Goal: Communication & Community: Answer question/provide support

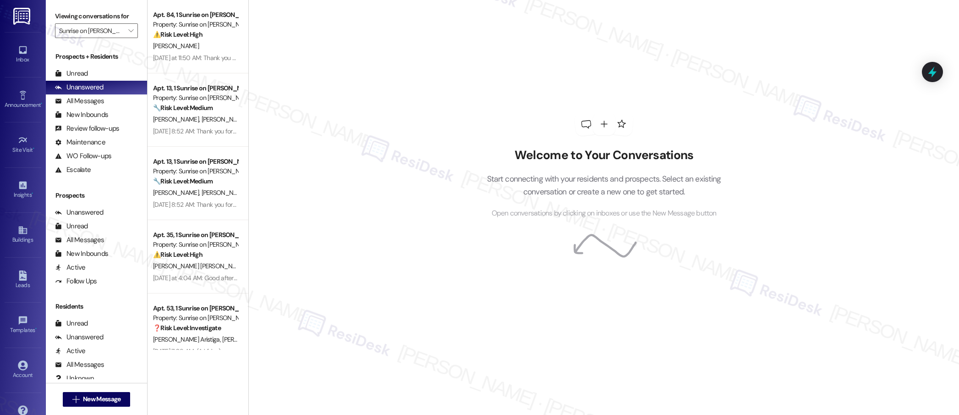
click at [180, 44] on div "[PERSON_NAME]" at bounding box center [195, 45] width 87 height 11
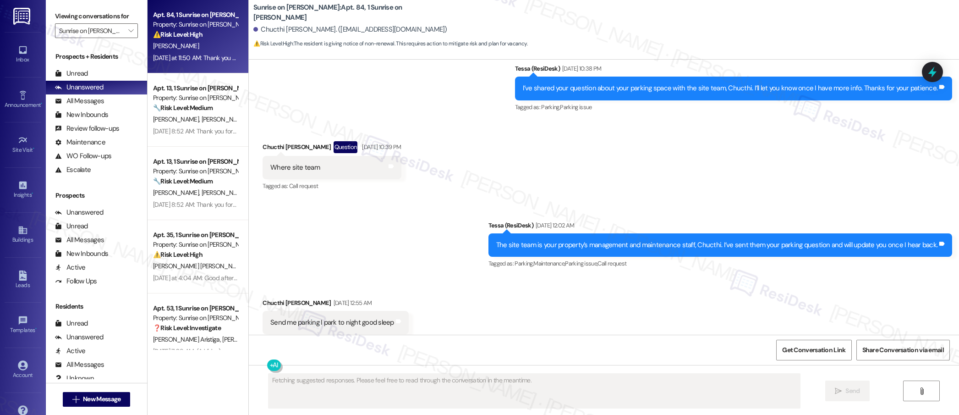
scroll to position [1365, 0]
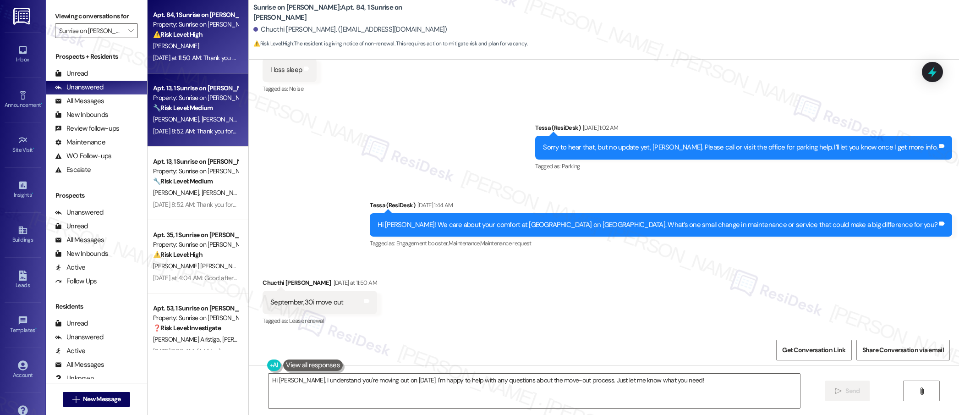
click at [202, 128] on div "[DATE] 8:52 AM: Thank you for your message. Our offices are currently closed, b…" at bounding box center [431, 131] width 556 height 8
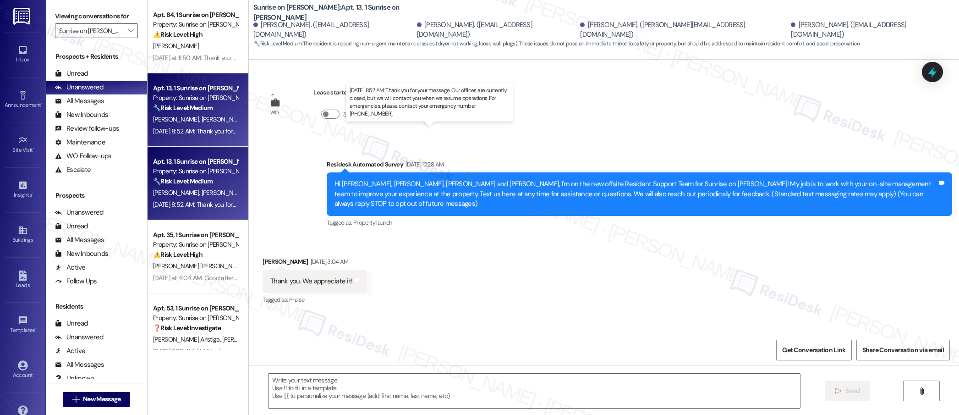
scroll to position [1001, 0]
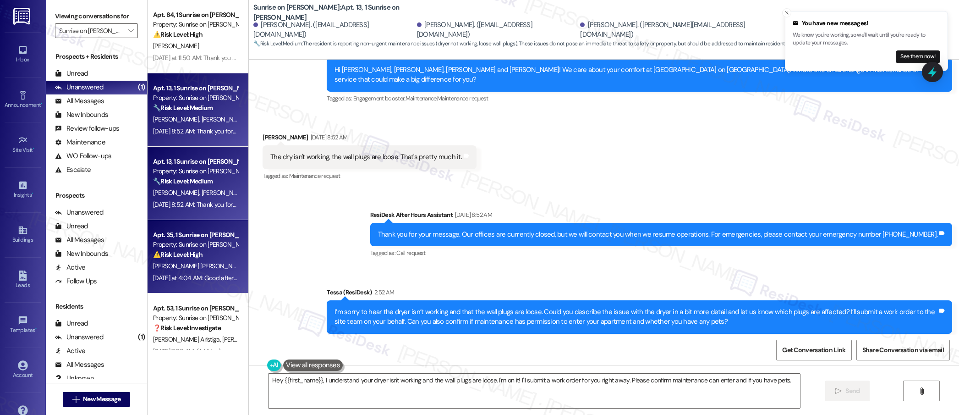
click at [173, 237] on div "Apt. 35, 1 Sunrise on [PERSON_NAME]" at bounding box center [195, 235] width 85 height 10
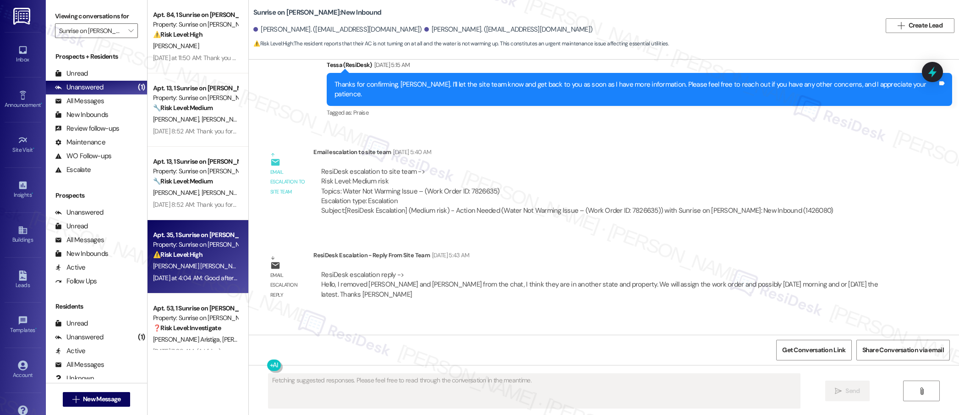
scroll to position [1724, 0]
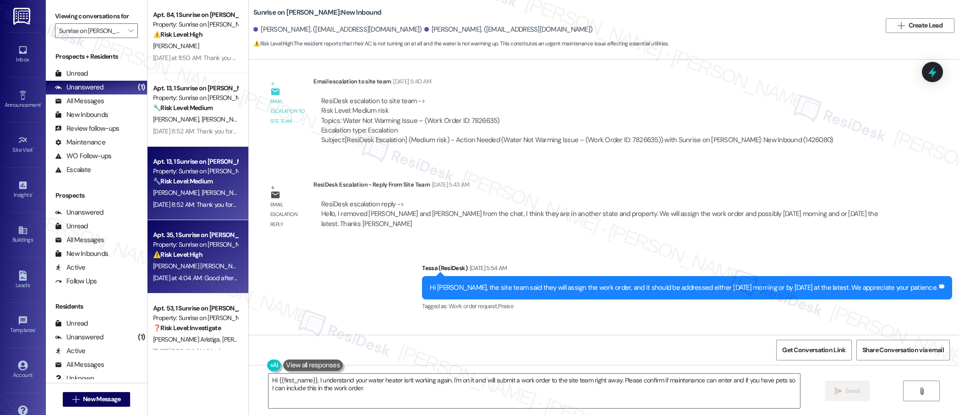
click at [216, 180] on div "🔧 Risk Level: Medium The resident is reporting non-urgent maintenance issues (d…" at bounding box center [195, 181] width 85 height 10
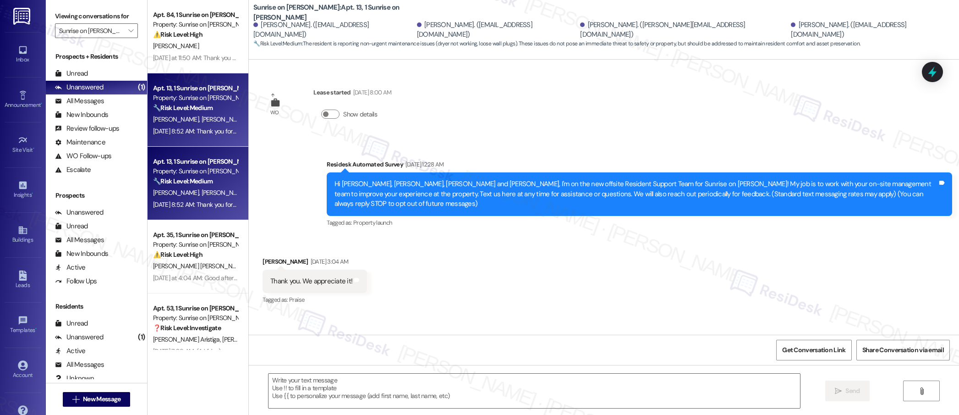
scroll to position [1001, 0]
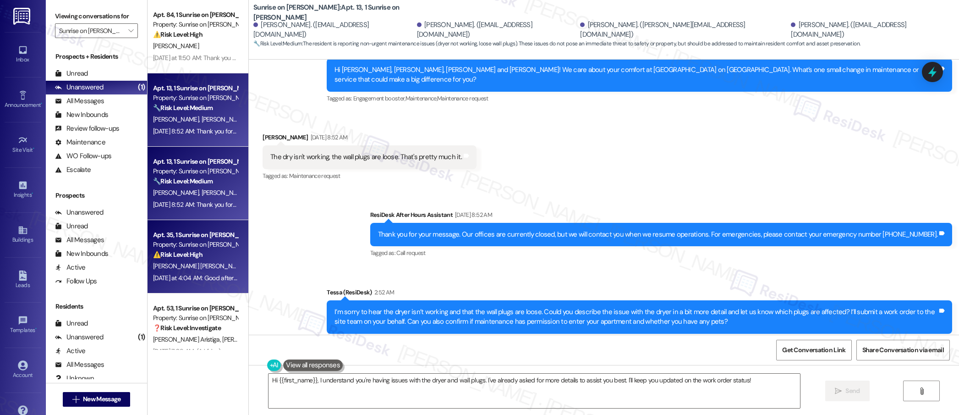
click at [189, 265] on span "[PERSON_NAME] [PERSON_NAME]" at bounding box center [199, 266] width 93 height 8
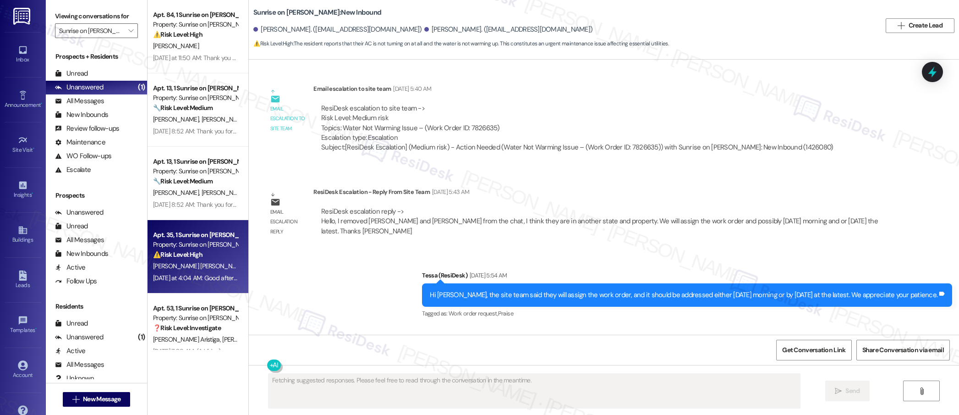
scroll to position [1724, 0]
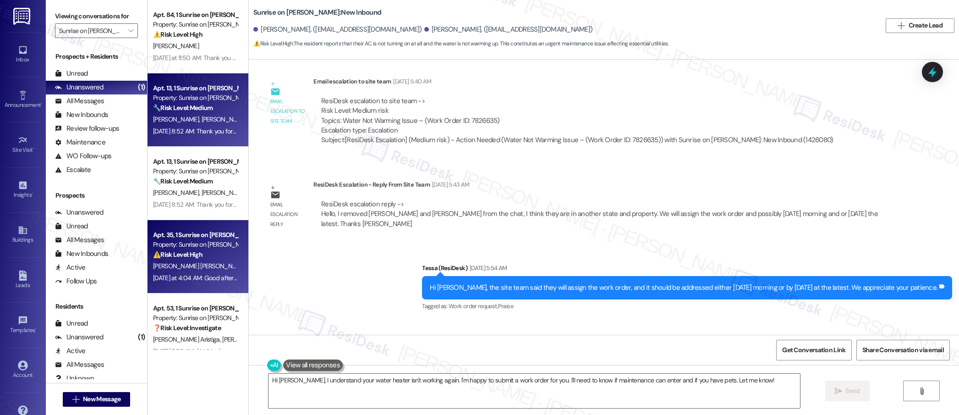
click at [174, 91] on div "Apt. 13, 1 Sunrise on [PERSON_NAME]" at bounding box center [195, 88] width 85 height 10
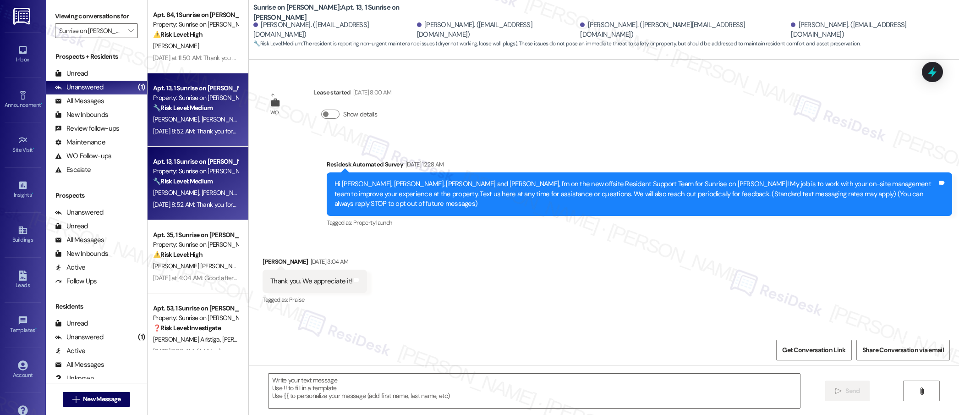
scroll to position [1001, 0]
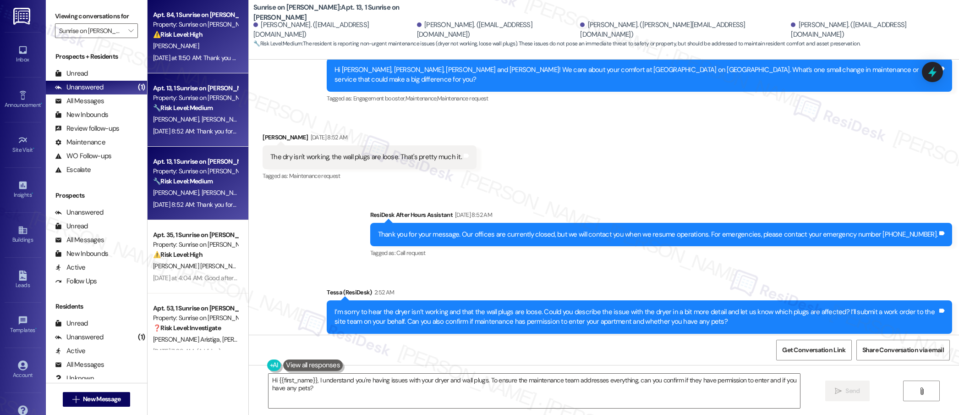
click at [214, 60] on div "[DATE] at 11:50 AM: Thank you for your message. Our offices are currently close…" at bounding box center [434, 58] width 563 height 8
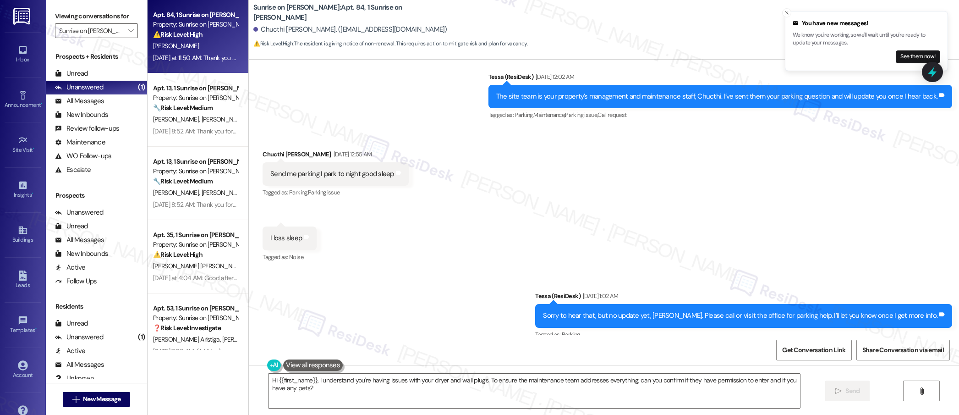
scroll to position [1195, 0]
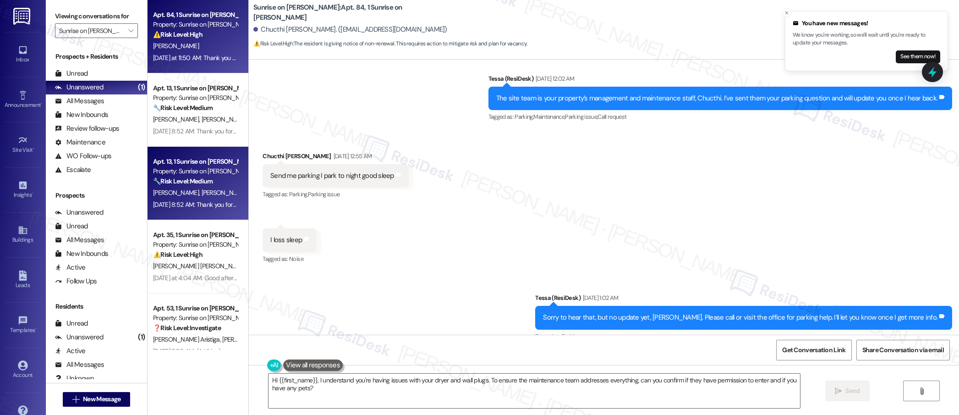
click at [171, 149] on div "Apt. 13, 1 Sunrise on [PERSON_NAME] Property: Sunrise on [PERSON_NAME] 🔧 Risk L…" at bounding box center [198, 183] width 101 height 73
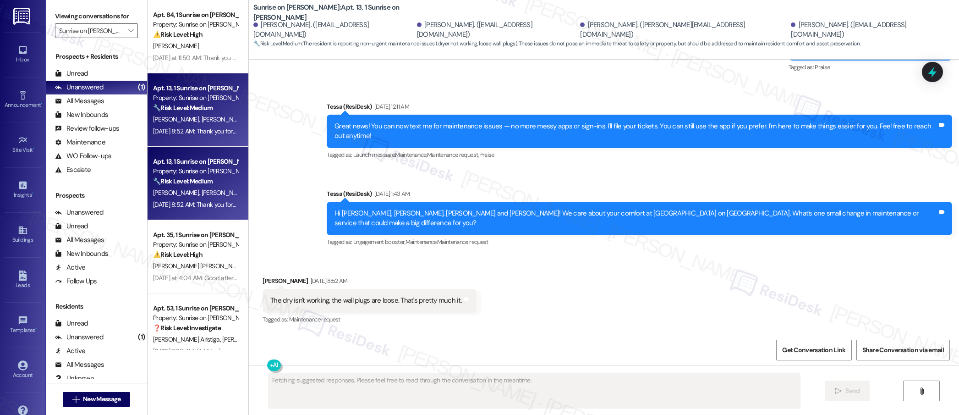
click at [193, 131] on div "[DATE] 8:52 AM: Thank you for your message. Our offices are currently closed, b…" at bounding box center [431, 131] width 556 height 8
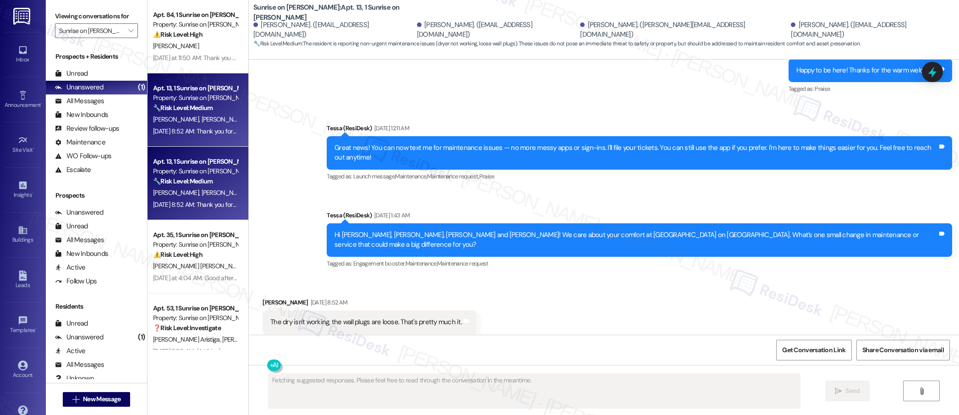
click at [249, 145] on div "Sent via SMS Tessa (ResiDesk) [DATE] 7:43 AM Happy to be here! Thanks for the w…" at bounding box center [604, 151] width 710 height 252
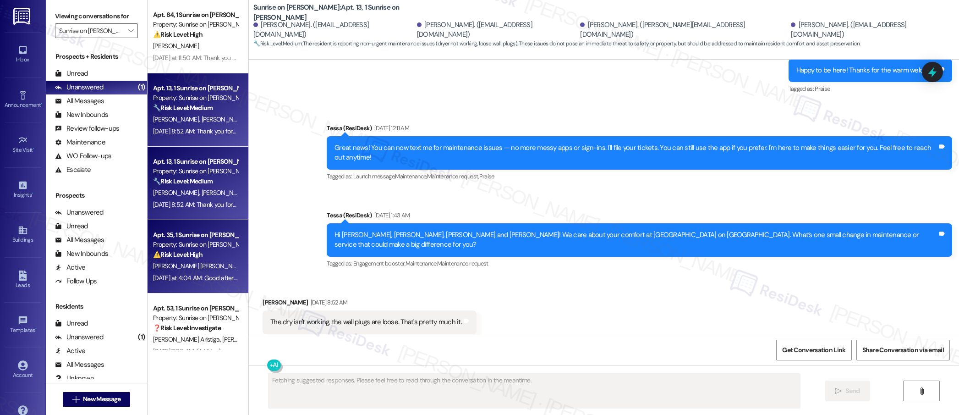
click at [225, 254] on div "⚠️ Risk Level: High The resident reports that their AC is not turning on at all…" at bounding box center [195, 255] width 85 height 10
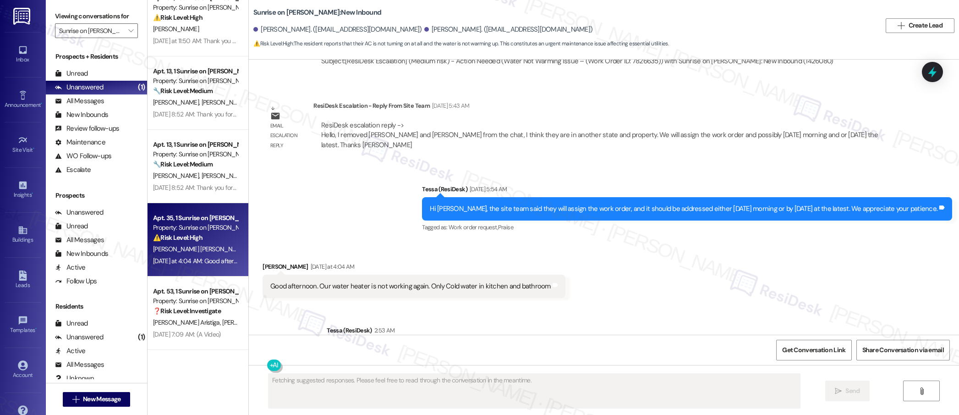
scroll to position [1811, 0]
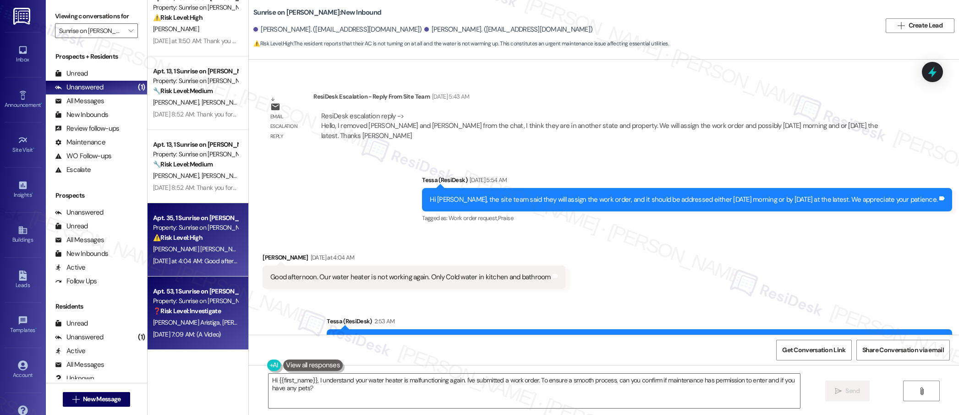
click at [181, 294] on div "Apt. 53, 1 Sunrise on [PERSON_NAME]" at bounding box center [195, 291] width 85 height 10
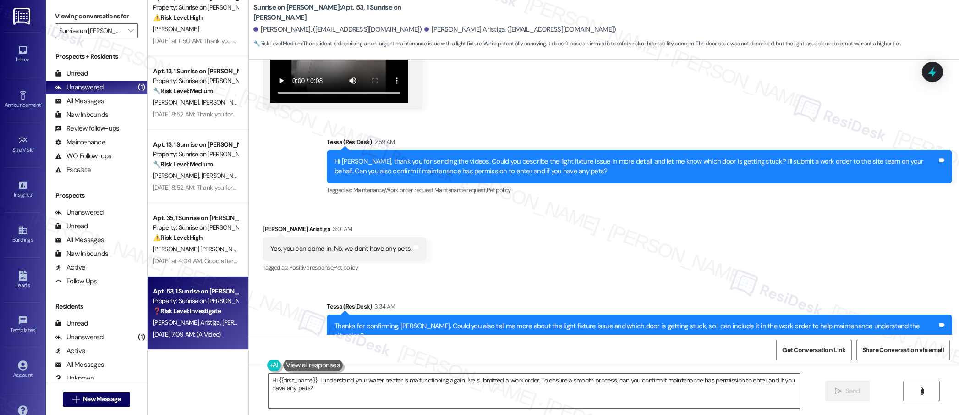
scroll to position [1165, 0]
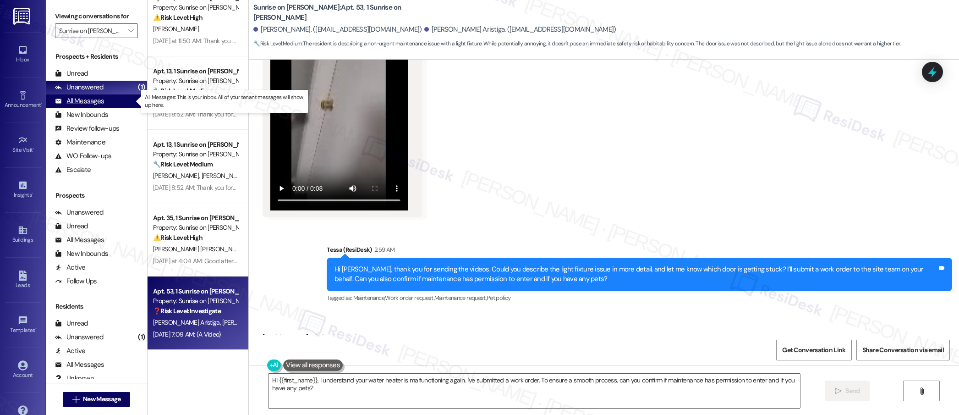
click at [98, 103] on div "All Messages" at bounding box center [79, 101] width 49 height 10
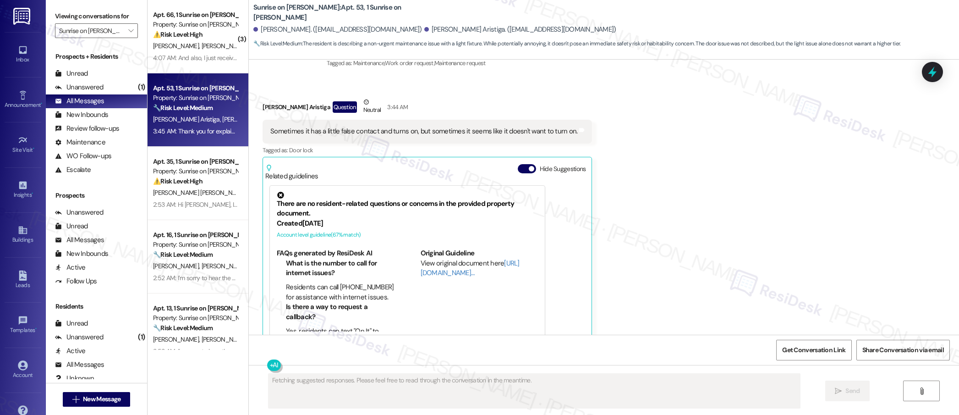
scroll to position [1566, 0]
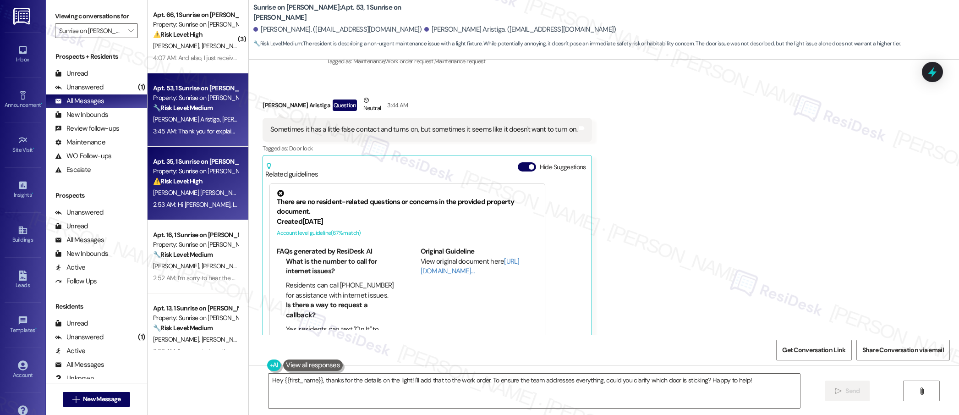
click at [207, 181] on div "⚠️ Risk Level: High The resident reports that their AC is not turning on at all…" at bounding box center [195, 181] width 85 height 10
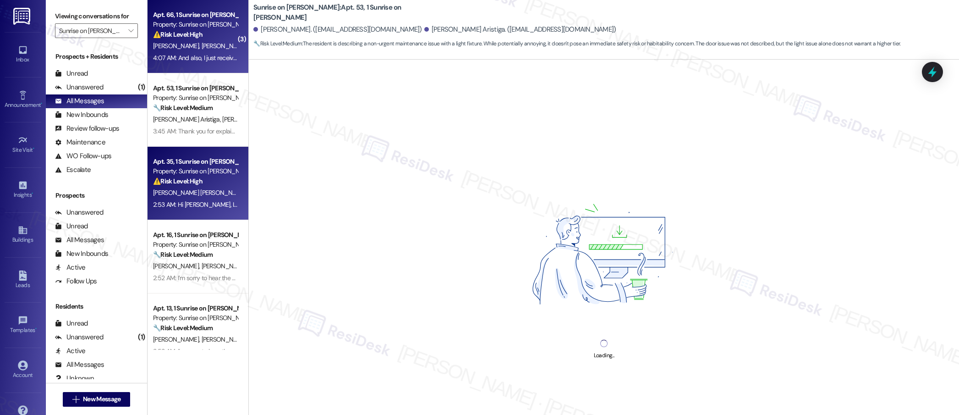
click at [202, 47] on span "[PERSON_NAME]" at bounding box center [225, 46] width 46 height 8
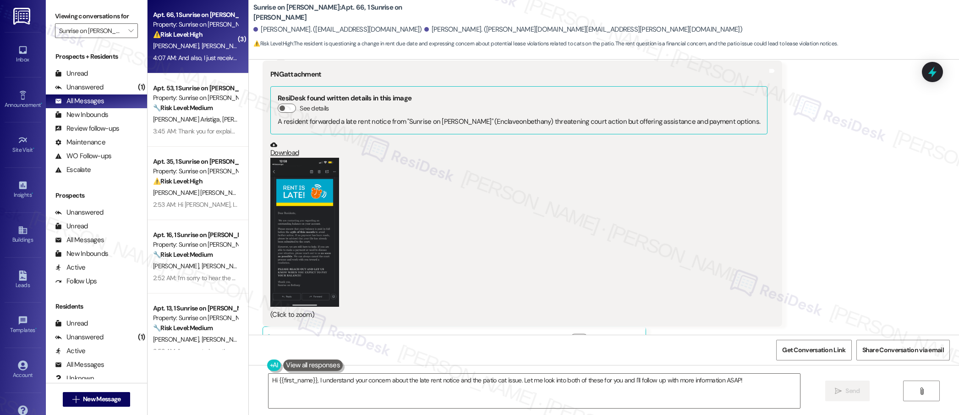
scroll to position [6740, 0]
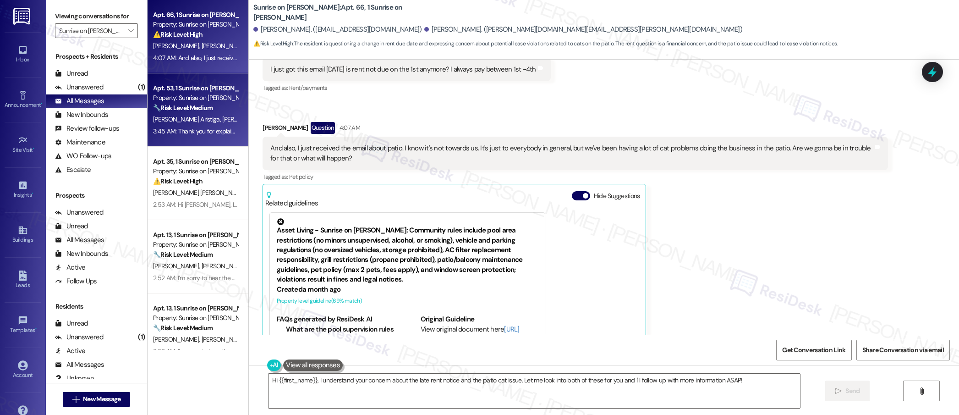
click at [182, 106] on strong "🔧 Risk Level: Medium" at bounding box center [183, 108] width 60 height 8
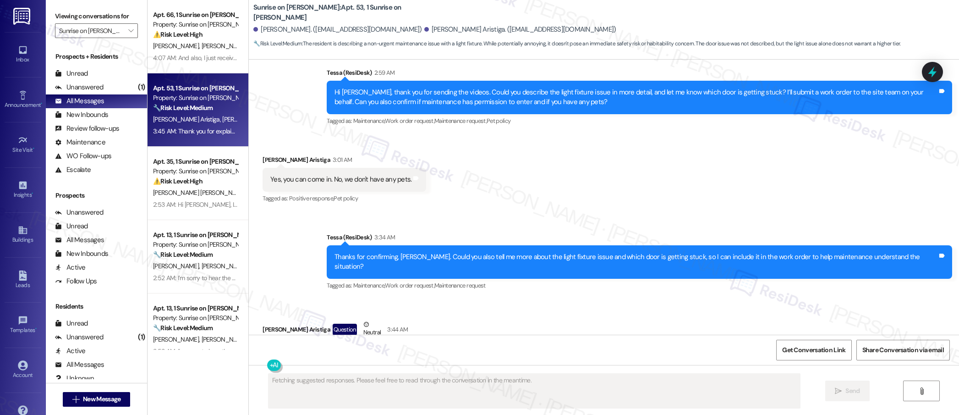
scroll to position [1566, 0]
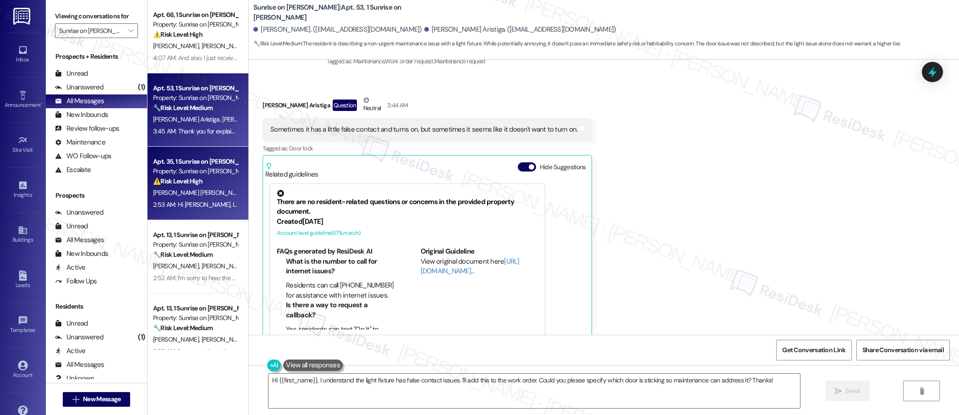
click at [171, 183] on strong "⚠️ Risk Level: High" at bounding box center [177, 181] width 49 height 8
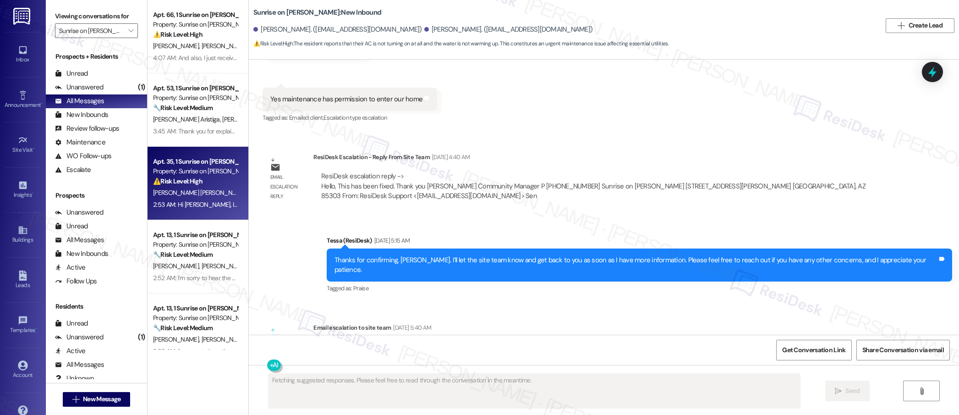
scroll to position [1724, 0]
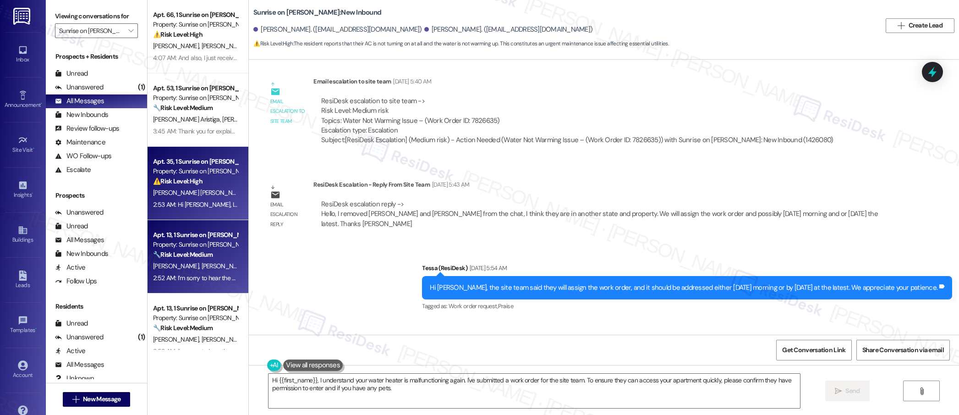
click at [215, 267] on div "[PERSON_NAME] [PERSON_NAME]" at bounding box center [195, 265] width 87 height 11
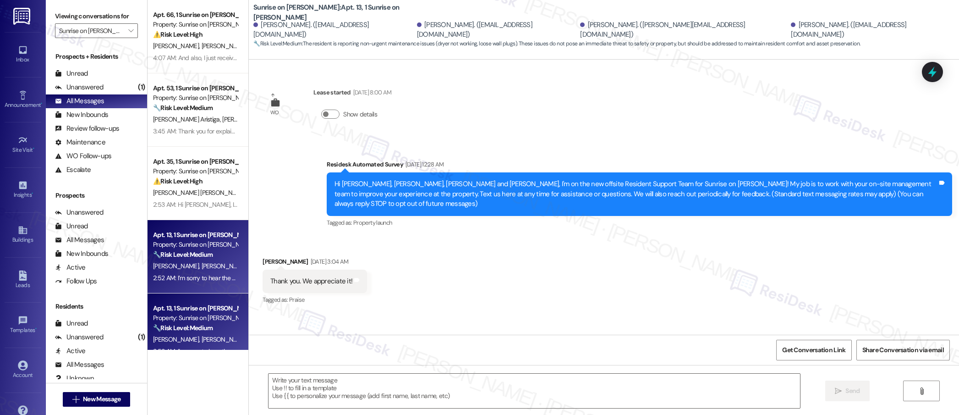
scroll to position [1001, 0]
